Goal: Transaction & Acquisition: Purchase product/service

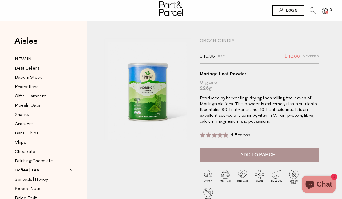
click at [248, 154] on span "Add to Parcel" at bounding box center [259, 154] width 38 height 7
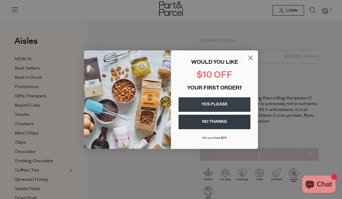
click at [205, 104] on button "YES PLEASE" at bounding box center [214, 104] width 72 height 14
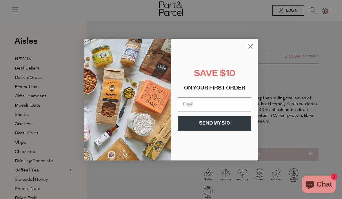
click at [186, 103] on input "Email" at bounding box center [214, 104] width 73 height 14
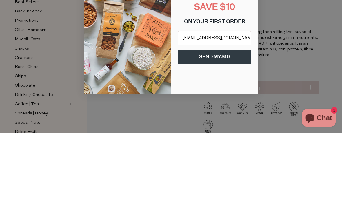
type input "[EMAIL_ADDRESS][DOMAIN_NAME]"
click at [208, 116] on button "SEND MY $10" at bounding box center [214, 123] width 73 height 14
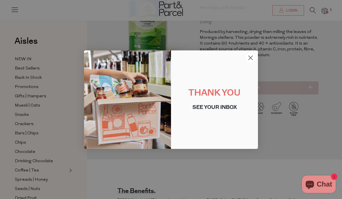
click at [249, 56] on circle "Close dialog" at bounding box center [251, 58] width 10 height 10
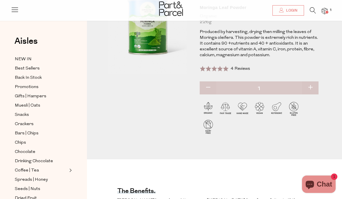
click at [326, 8] on img at bounding box center [324, 11] width 6 height 7
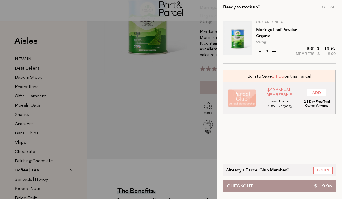
click at [274, 53] on button "Increase Moringa Leaf Powder" at bounding box center [273, 51] width 7 height 7
type input "2"
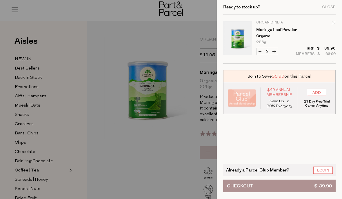
click at [120, 155] on div at bounding box center [171, 99] width 342 height 199
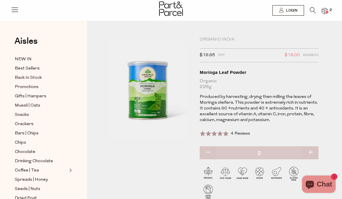
click at [311, 9] on icon at bounding box center [313, 10] width 6 height 6
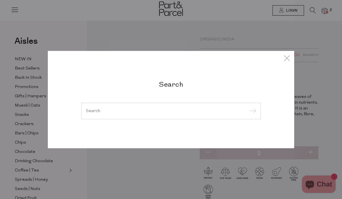
click at [101, 112] on input "search" at bounding box center [171, 111] width 170 height 4
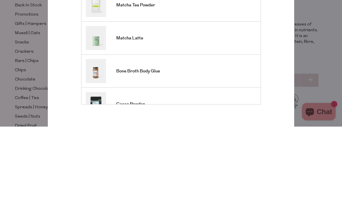
type input "Matcha organic powder"
click at [251, 49] on input "submit" at bounding box center [251, 53] width 9 height 9
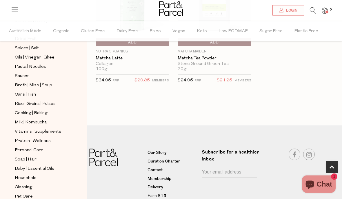
scroll to position [105, 0]
click at [152, 189] on link "Delivery" at bounding box center [172, 187] width 50 height 7
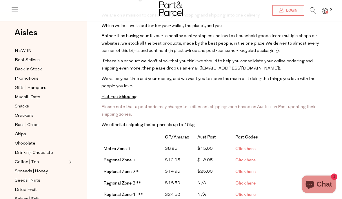
scroll to position [58, 0]
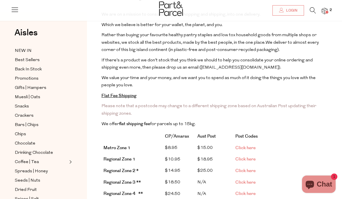
click at [322, 12] on img at bounding box center [324, 11] width 6 height 7
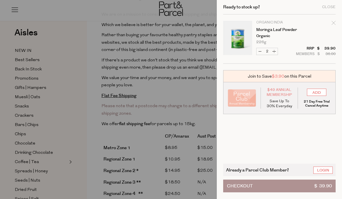
click at [250, 192] on span "Checkout" at bounding box center [240, 186] width 26 height 12
